Goal: Task Accomplishment & Management: Use online tool/utility

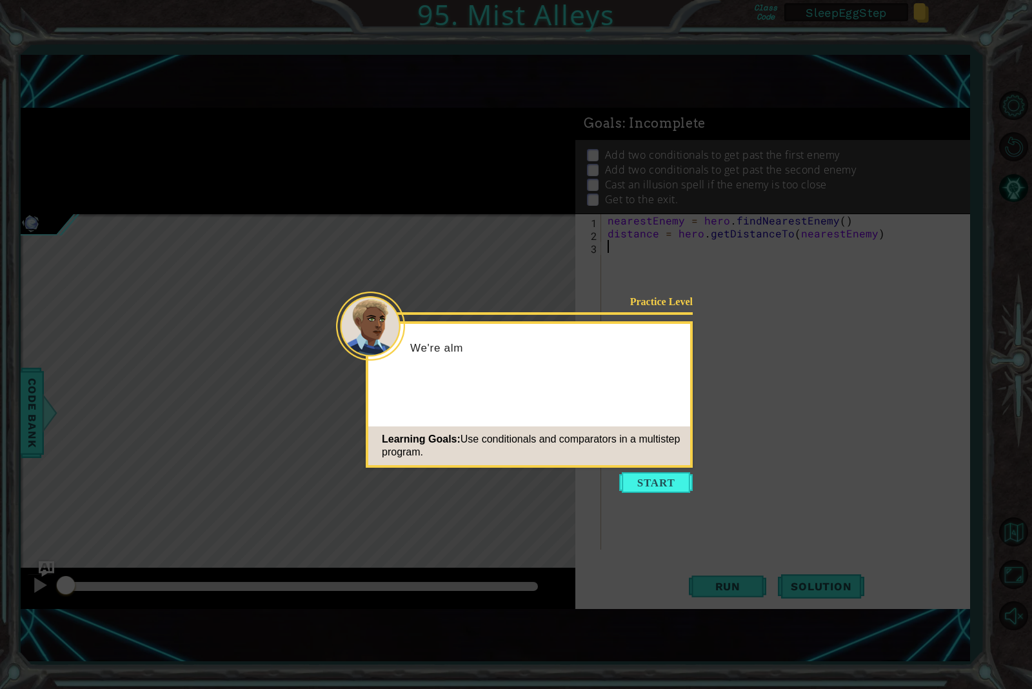
click at [644, 478] on button "Start" at bounding box center [656, 482] width 74 height 21
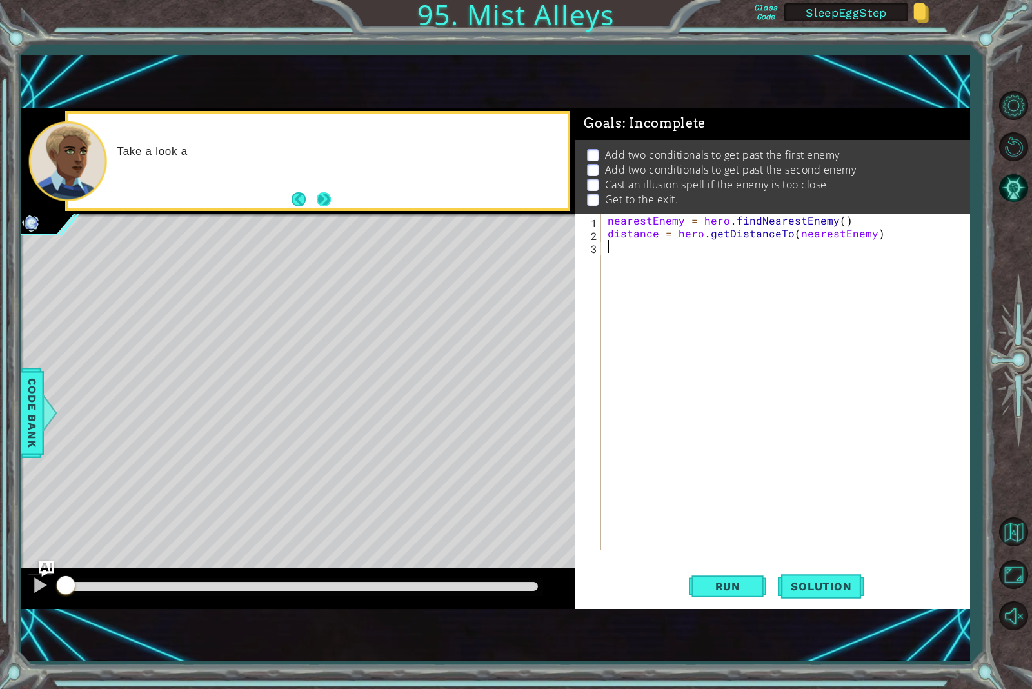
click at [324, 192] on button "Next" at bounding box center [324, 199] width 14 height 14
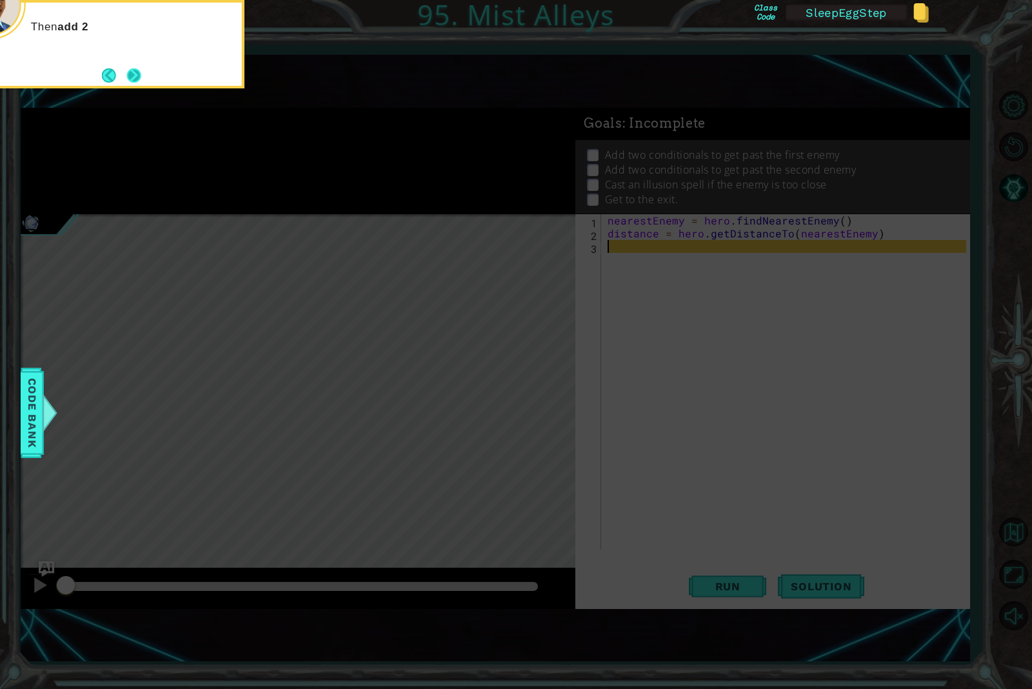
click at [132, 83] on button "Next" at bounding box center [134, 75] width 14 height 14
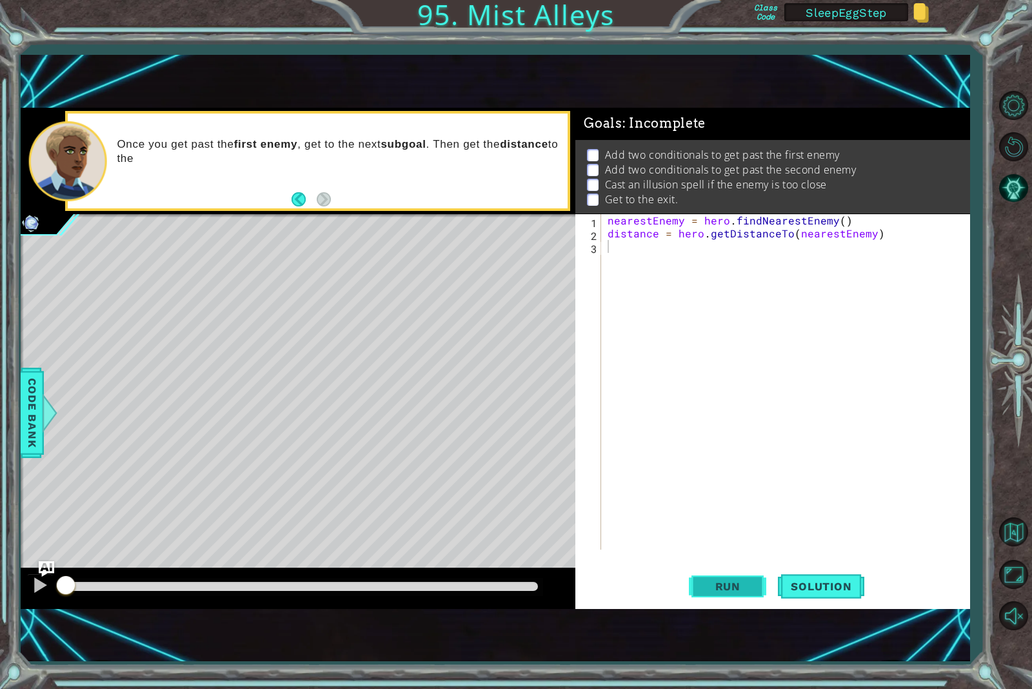
click at [729, 587] on span "Run" at bounding box center [727, 586] width 51 height 13
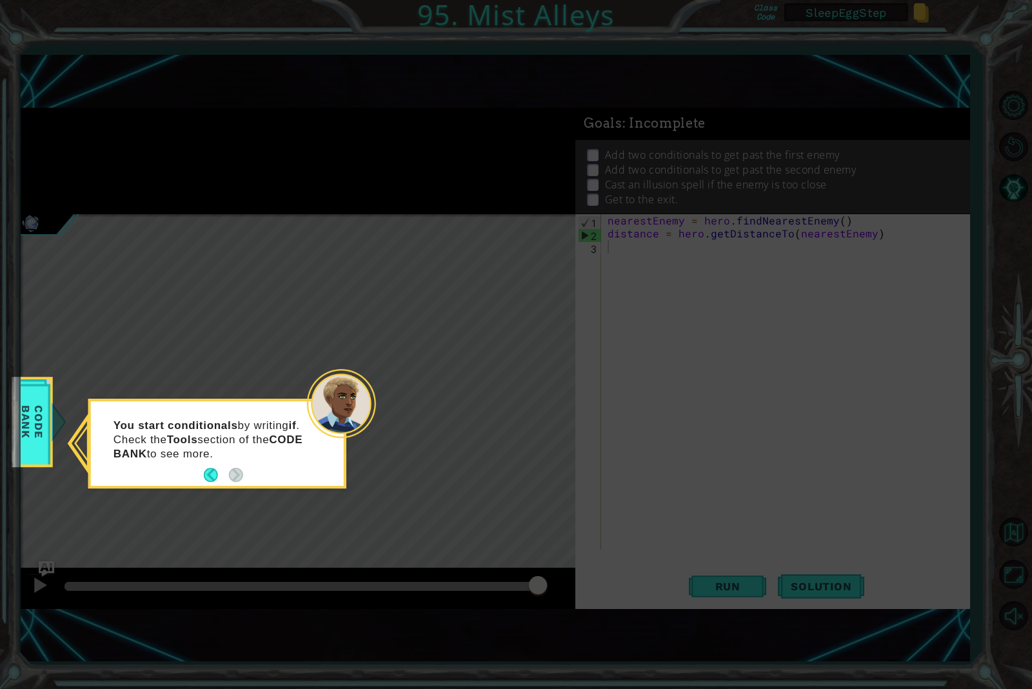
click at [491, 310] on icon at bounding box center [516, 344] width 1032 height 689
click at [211, 476] on button "Back" at bounding box center [216, 475] width 25 height 14
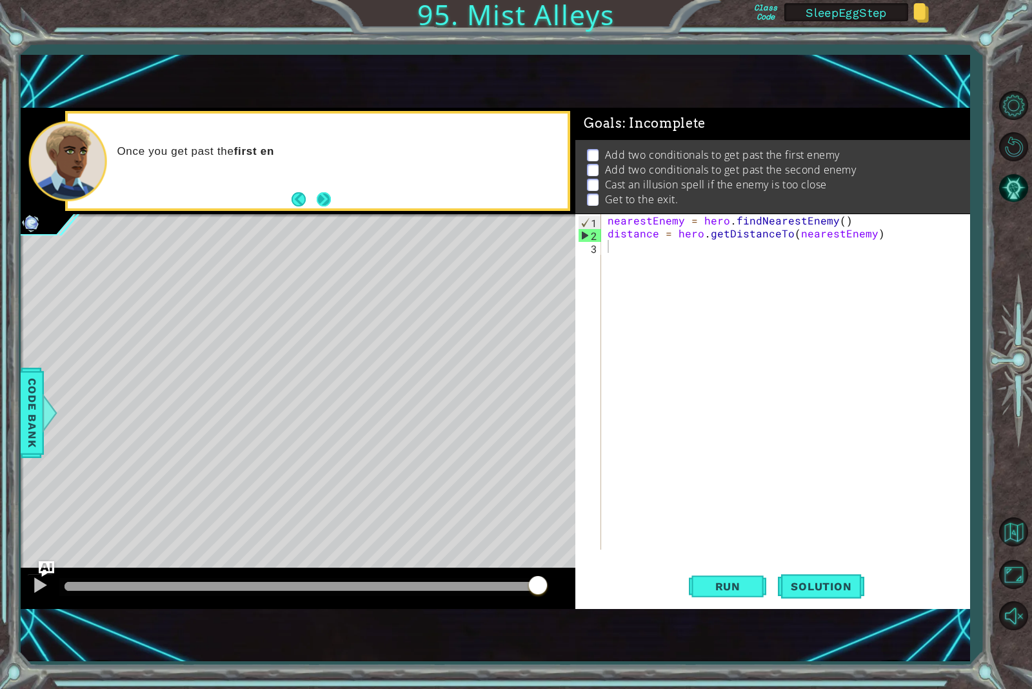
click at [328, 192] on button "Next" at bounding box center [324, 199] width 14 height 14
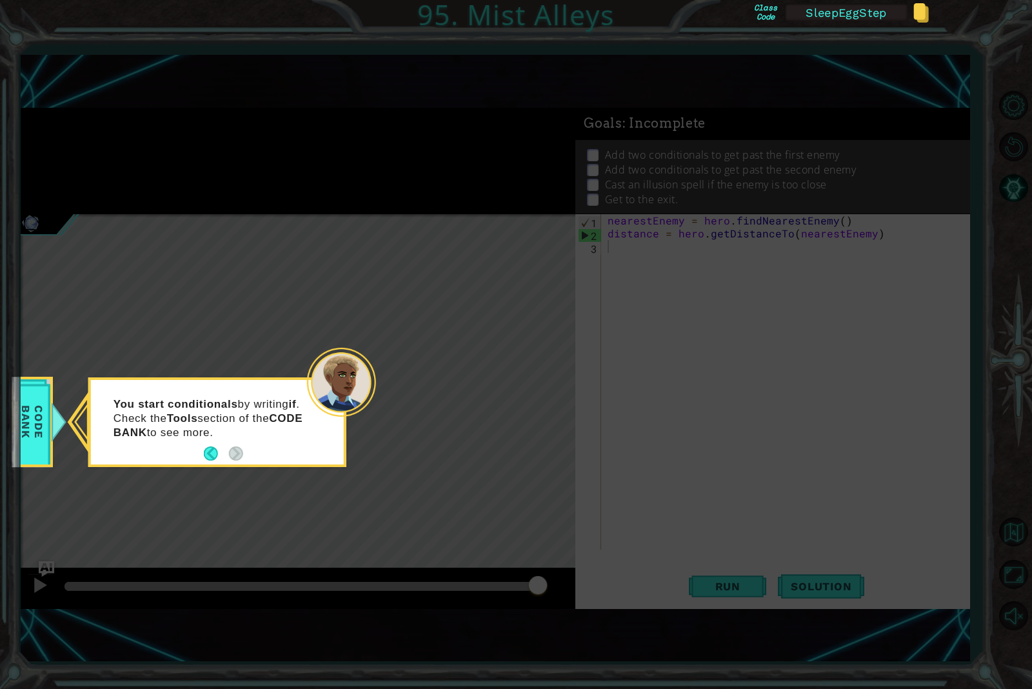
click at [724, 472] on icon at bounding box center [516, 344] width 1032 height 689
click at [48, 424] on div "Code Bank" at bounding box center [32, 422] width 41 height 90
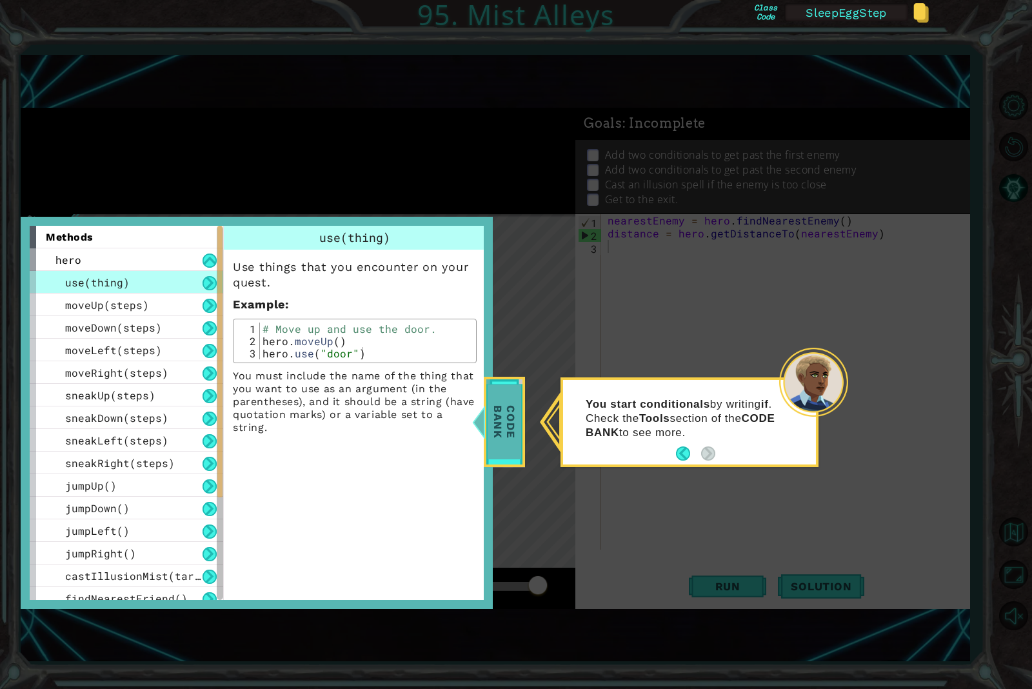
click at [493, 419] on span "Code Bank" at bounding box center [505, 421] width 34 height 74
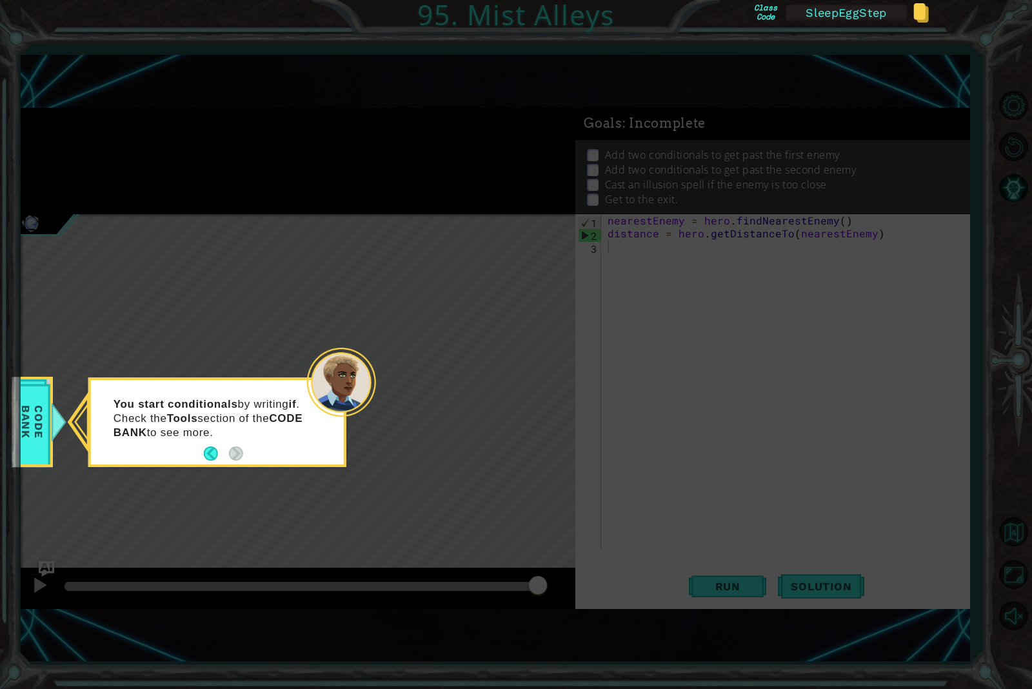
click at [474, 465] on icon at bounding box center [516, 344] width 1032 height 689
click at [725, 595] on icon at bounding box center [516, 344] width 1032 height 689
click at [687, 458] on icon at bounding box center [516, 344] width 1032 height 689
click at [620, 319] on icon at bounding box center [516, 344] width 1032 height 689
click at [206, 453] on button "Back" at bounding box center [216, 453] width 25 height 14
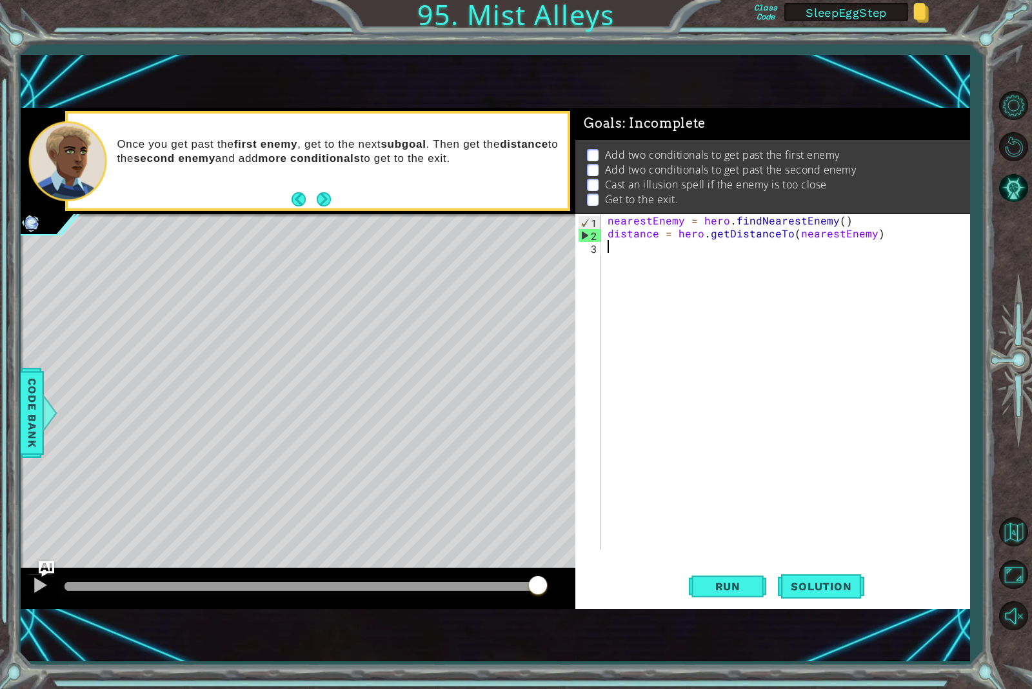
click at [674, 317] on div "nearestEnemy = hero . findNearestEnemy ( ) distance = hero . getDistanceTo ( ne…" at bounding box center [788, 394] width 367 height 361
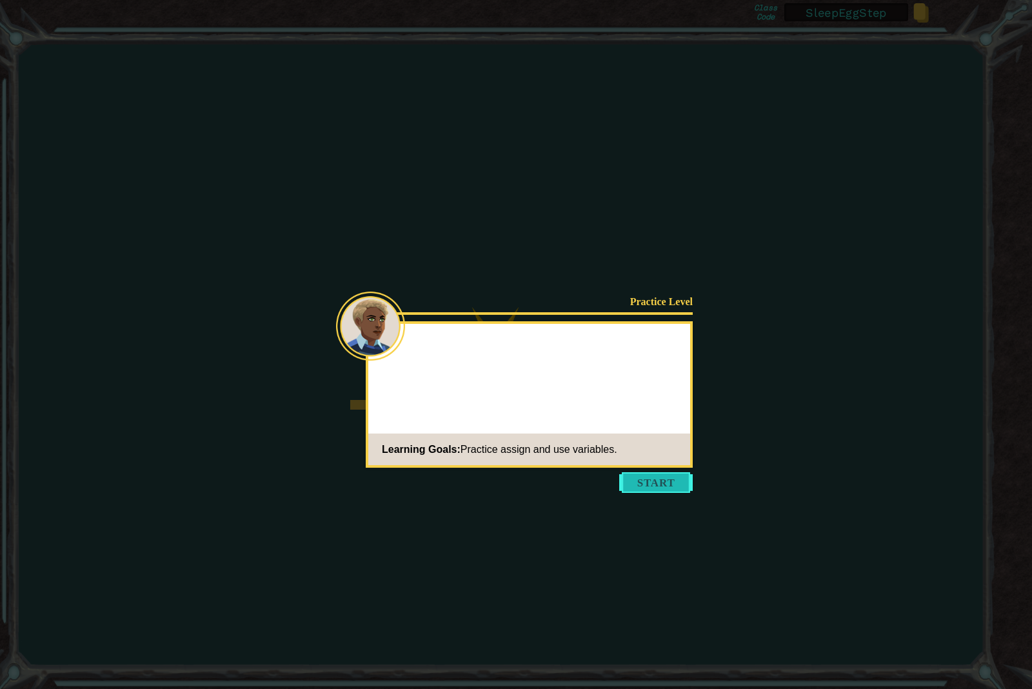
click at [633, 489] on button "Start" at bounding box center [656, 482] width 74 height 21
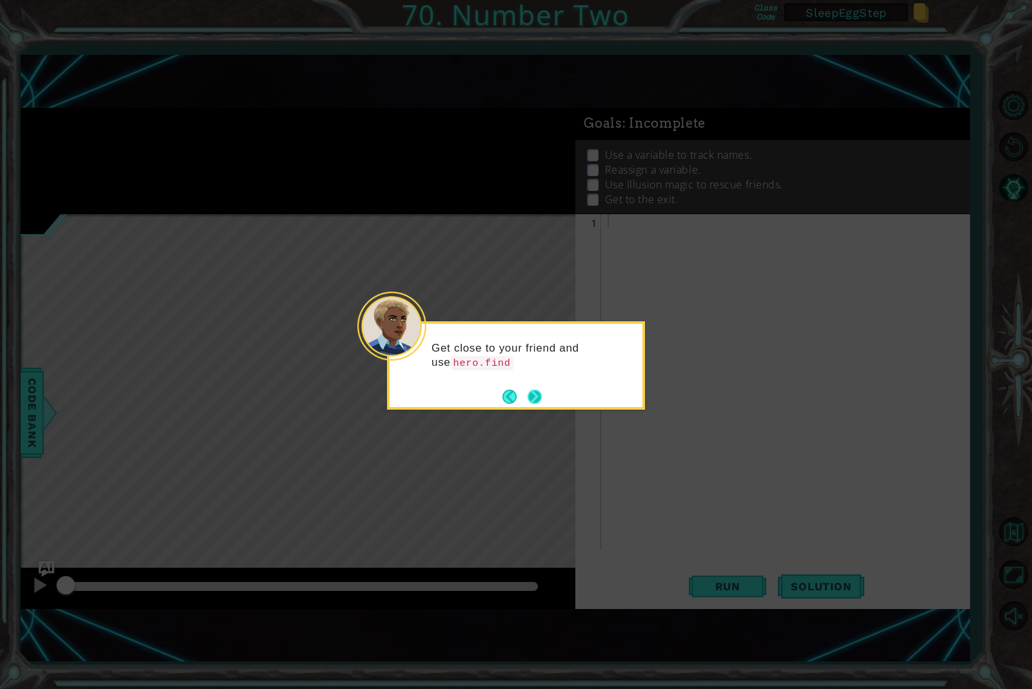
click at [533, 395] on button "Next" at bounding box center [535, 396] width 14 height 14
click at [533, 395] on button "Next" at bounding box center [535, 396] width 19 height 19
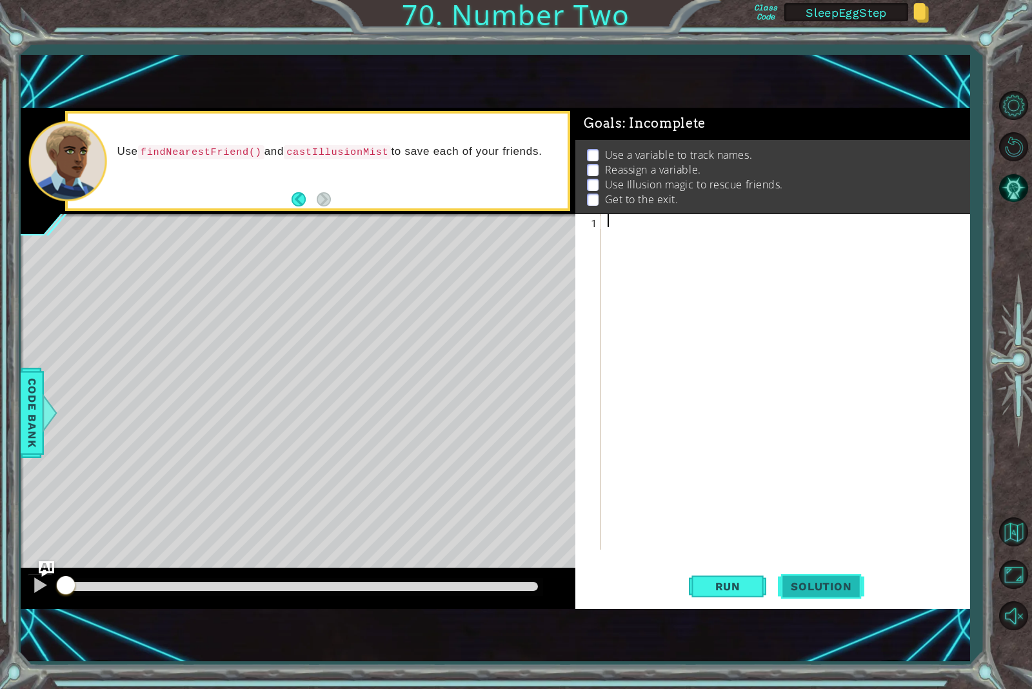
click at [827, 594] on button "Solution" at bounding box center [821, 586] width 86 height 39
